Goal: Navigation & Orientation: Find specific page/section

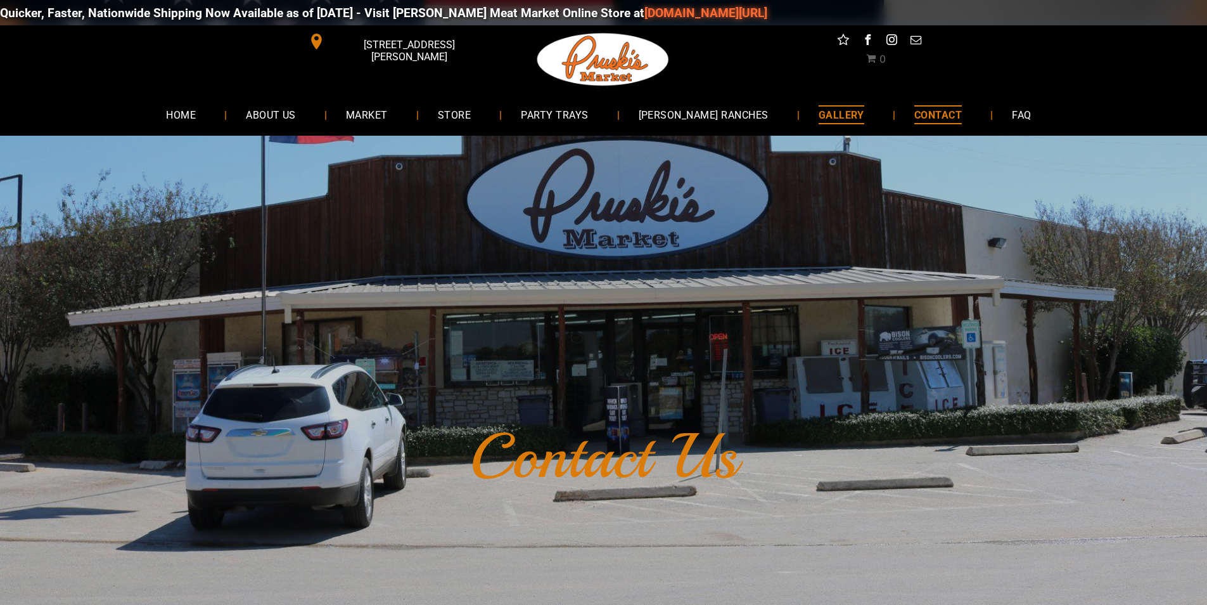
click at [800, 101] on link "GALLERY" at bounding box center [842, 115] width 84 height 34
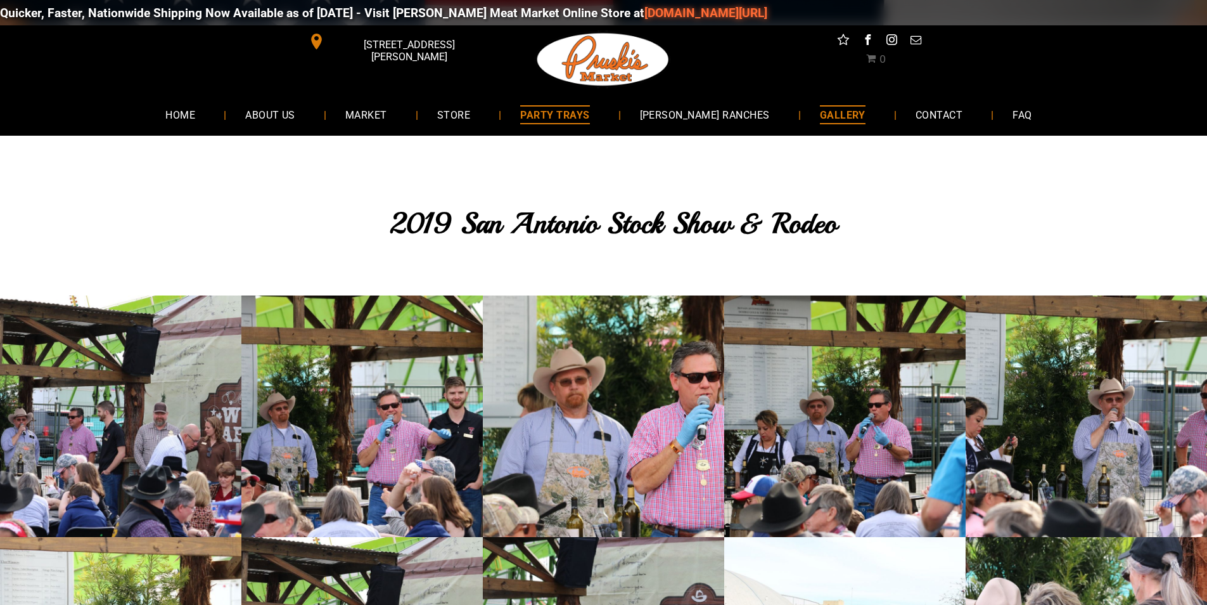
click at [581, 119] on span "PARTY TRAYS" at bounding box center [554, 114] width 69 height 18
